Goal: Task Accomplishment & Management: Manage account settings

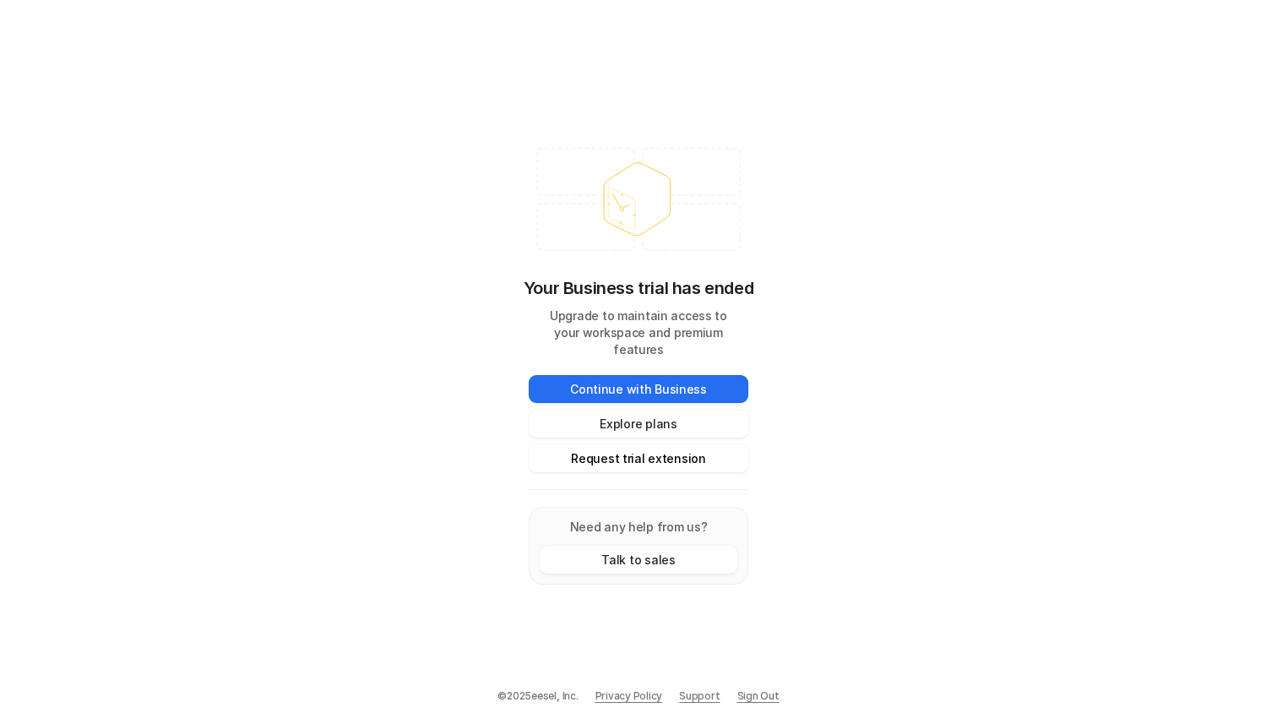
click at [612, 448] on button "Request trial extension" at bounding box center [639, 458] width 220 height 28
click at [855, 459] on div "Your Business trial has ended Upgrade to maintain access to your workspace and …" at bounding box center [638, 362] width 1277 height 724
click at [669, 447] on button "Request trial extension" at bounding box center [639, 458] width 220 height 28
click at [764, 254] on div "Your Business trial has ended Upgrade to maintain access to your workspace and …" at bounding box center [638, 361] width 253 height 479
click at [634, 381] on button "Continue with Business" at bounding box center [639, 389] width 220 height 28
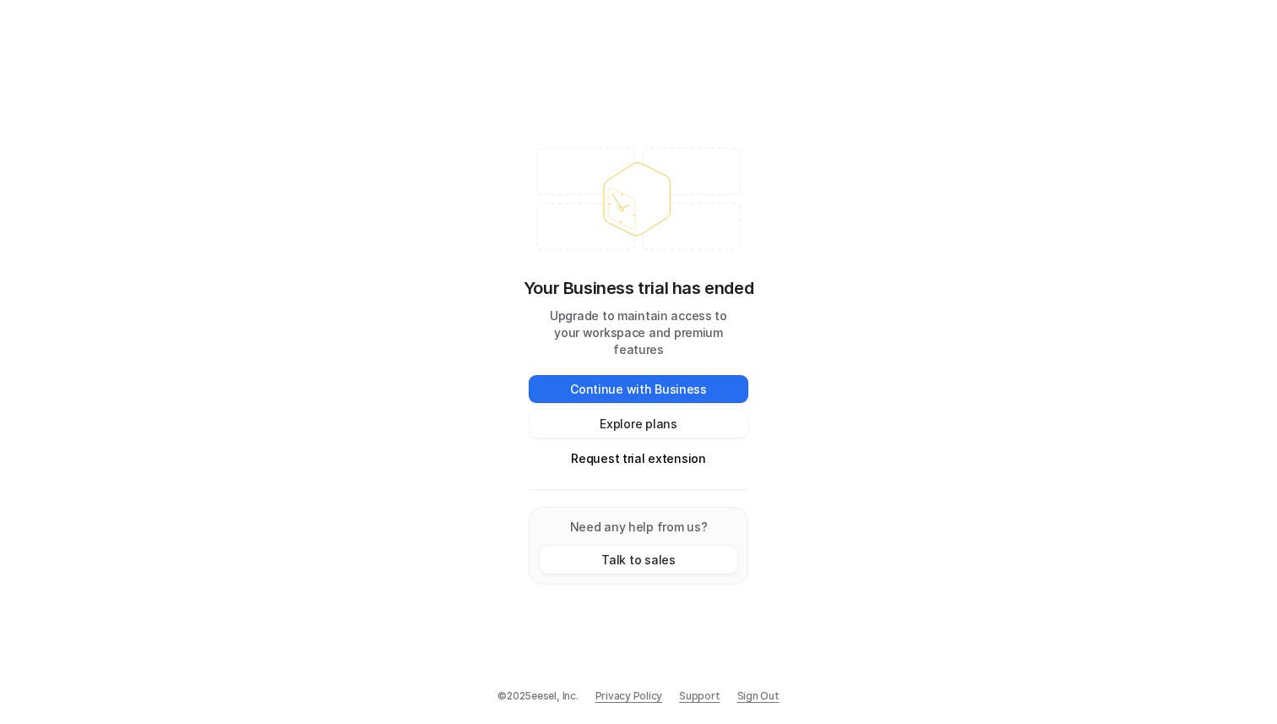
click at [269, 270] on div "Your Business trial has ended Upgrade to maintain access to your workspace and …" at bounding box center [638, 362] width 1277 height 724
